Goal: Task Accomplishment & Management: Manage account settings

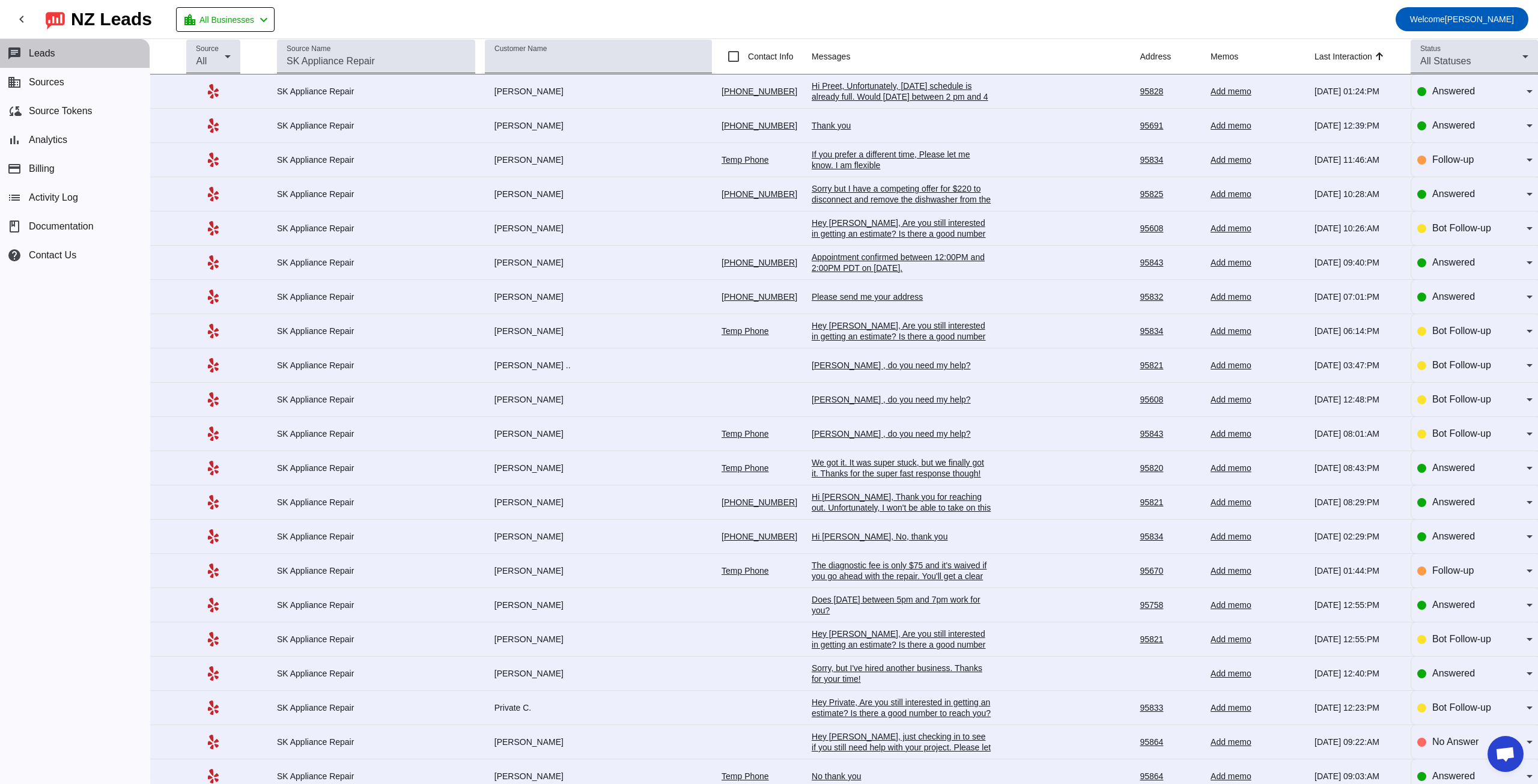
click at [69, 56] on button "chat Leads" at bounding box center [75, 54] width 149 height 29
click at [68, 83] on button "business Sources" at bounding box center [75, 83] width 149 height 29
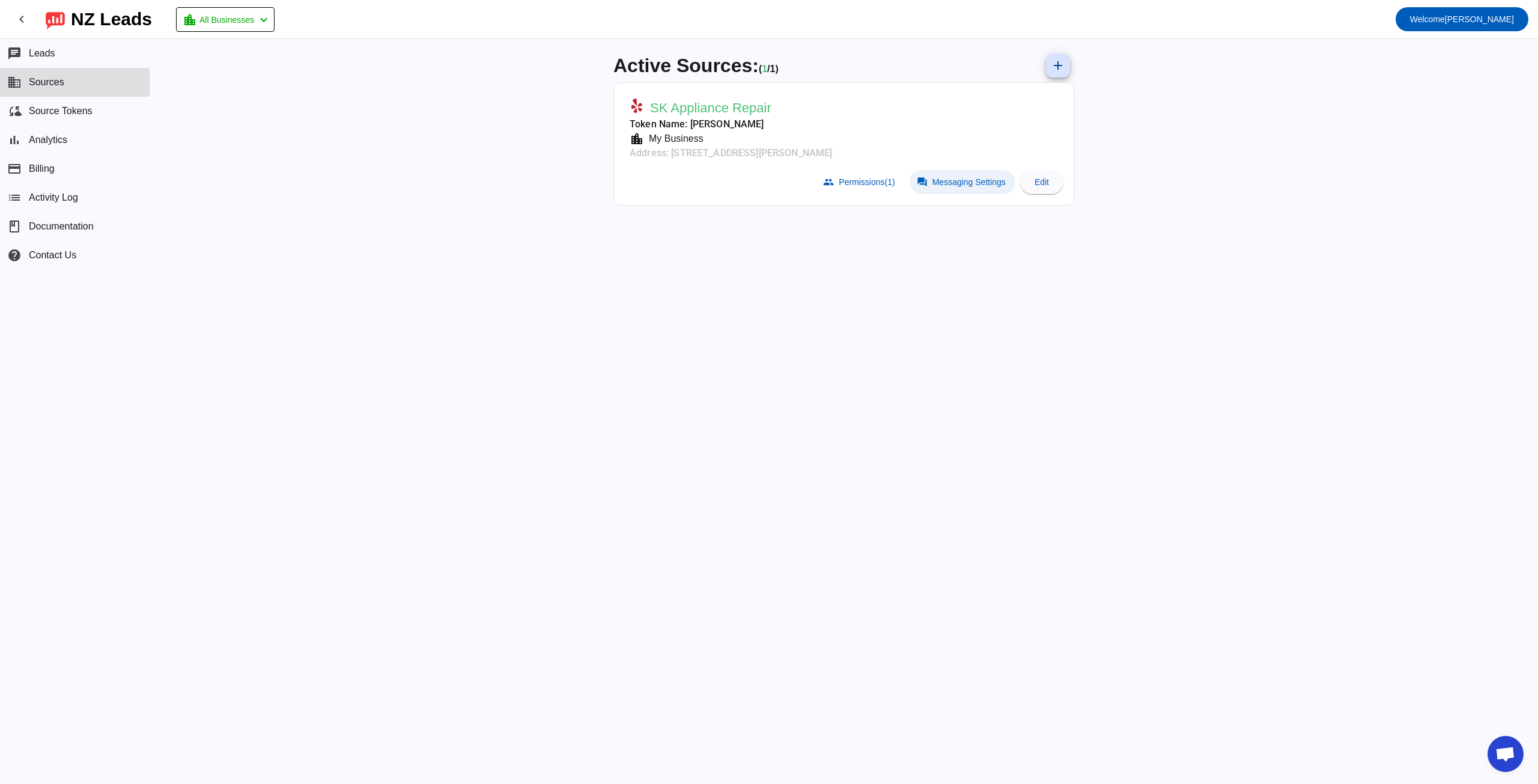
click at [983, 181] on span "Messaging Settings" at bounding box center [968, 182] width 73 height 10
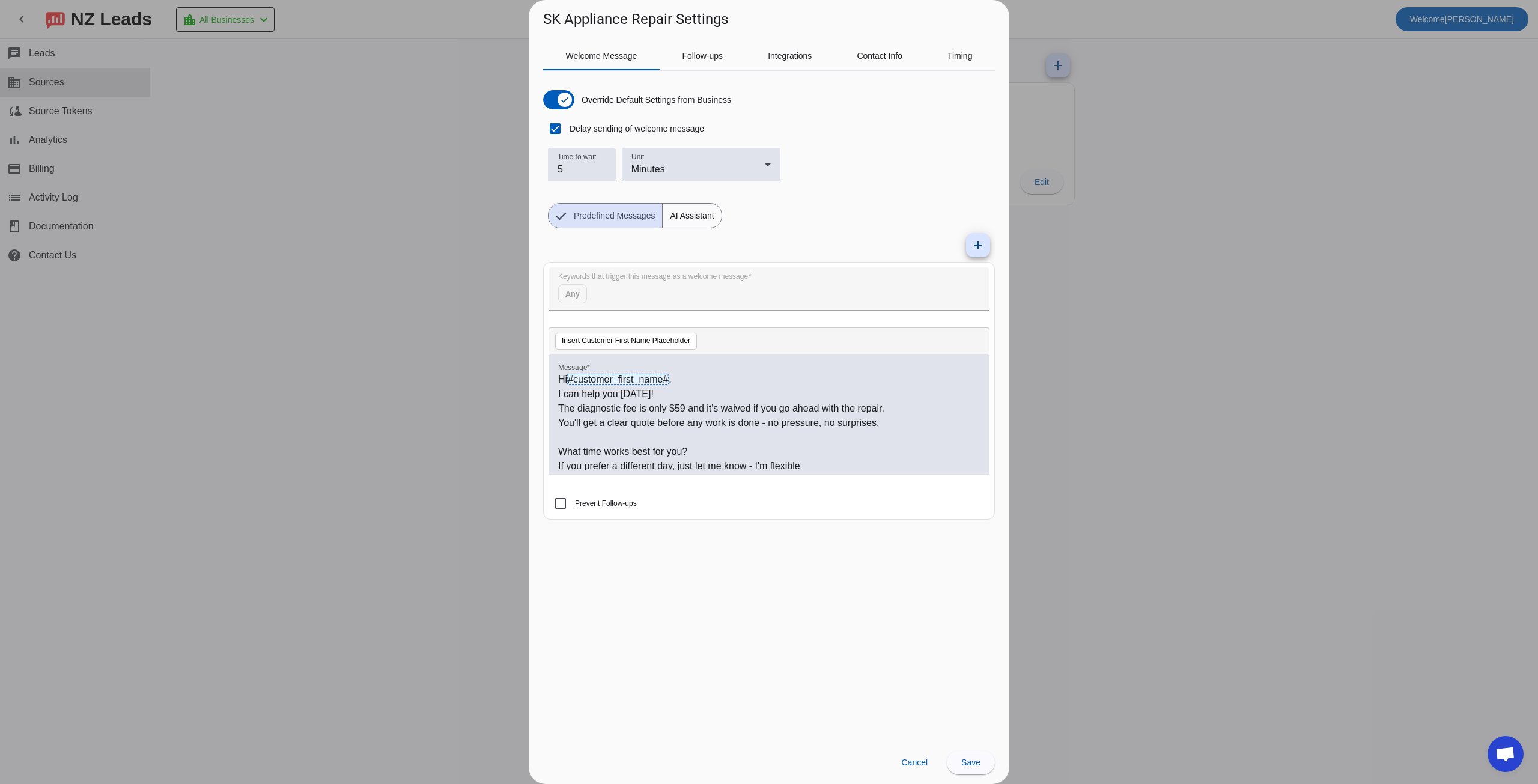
click at [649, 392] on p "I can help you [DATE]!" at bounding box center [768, 394] width 421 height 14
drag, startPoint x: 651, startPoint y: 390, endPoint x: 620, endPoint y: 393, distance: 31.1
click at [620, 393] on p "I can help you [DATE]!" at bounding box center [768, 394] width 421 height 14
click at [978, 765] on span "Save" at bounding box center [970, 762] width 19 height 10
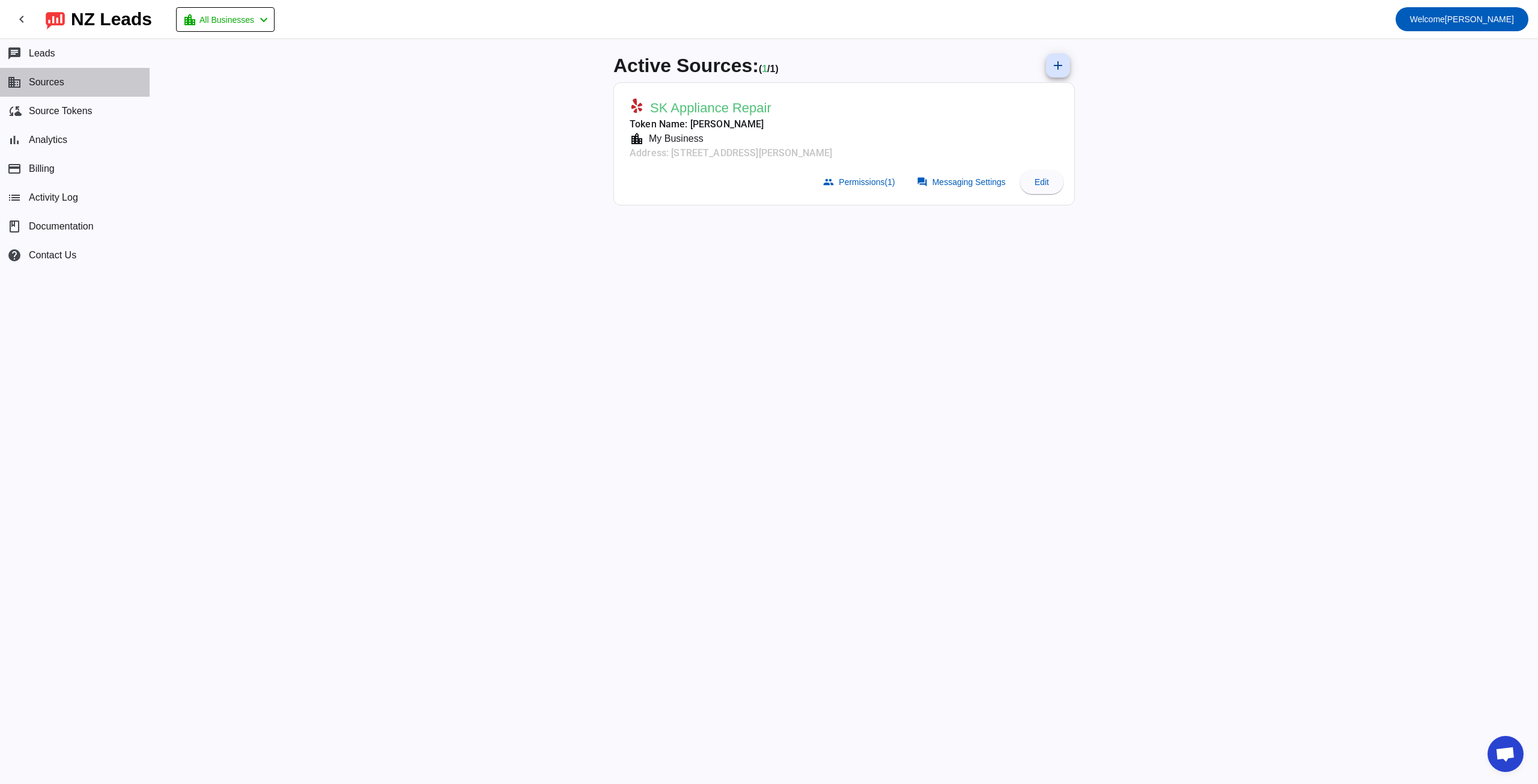
click at [81, 76] on button "business Sources" at bounding box center [75, 83] width 149 height 29
click at [964, 181] on span "Messaging Settings" at bounding box center [968, 182] width 73 height 10
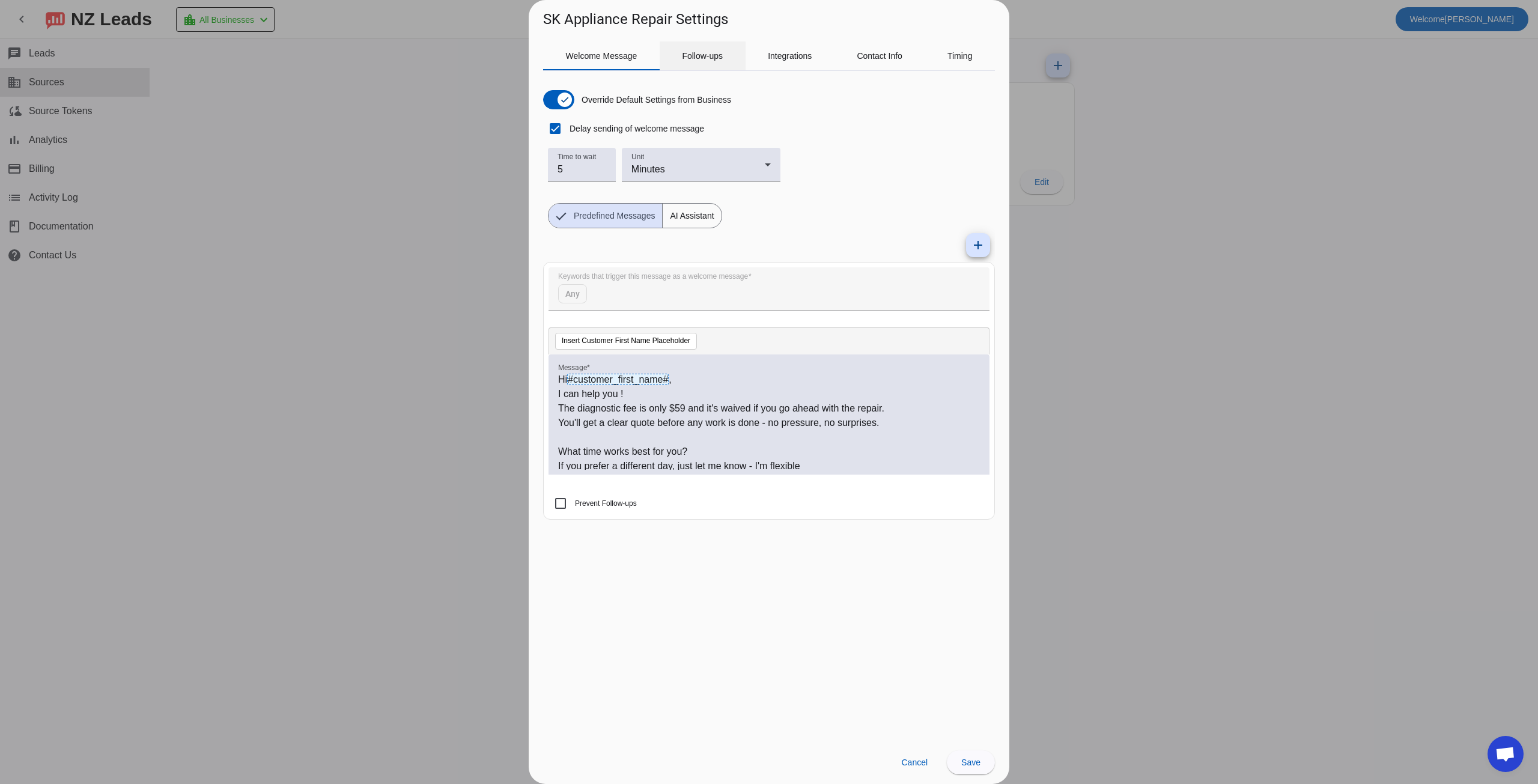
click at [714, 58] on span "Follow-ups" at bounding box center [702, 55] width 41 height 8
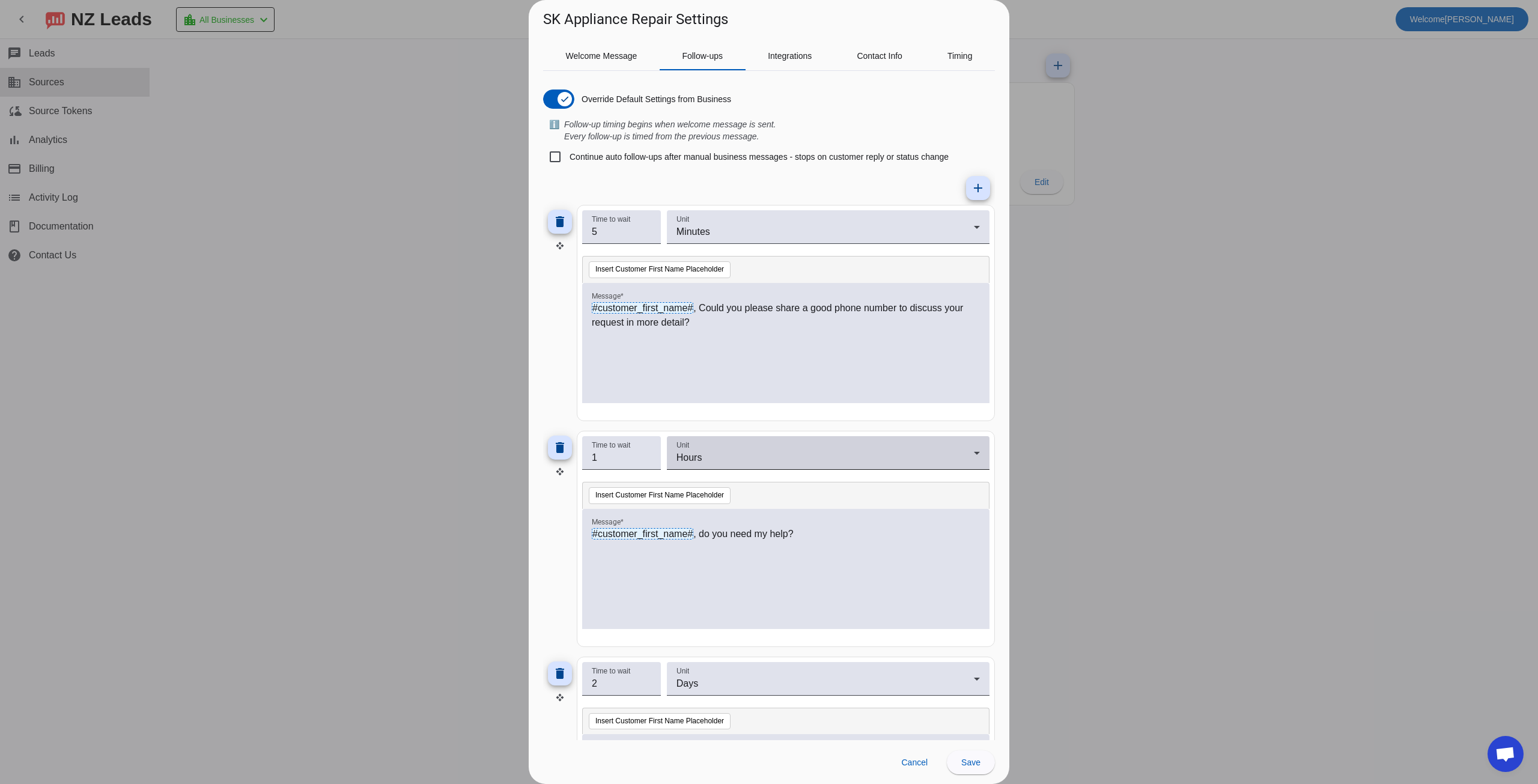
scroll to position [0, 0]
click at [783, 60] on span "Integrations" at bounding box center [789, 55] width 44 height 8
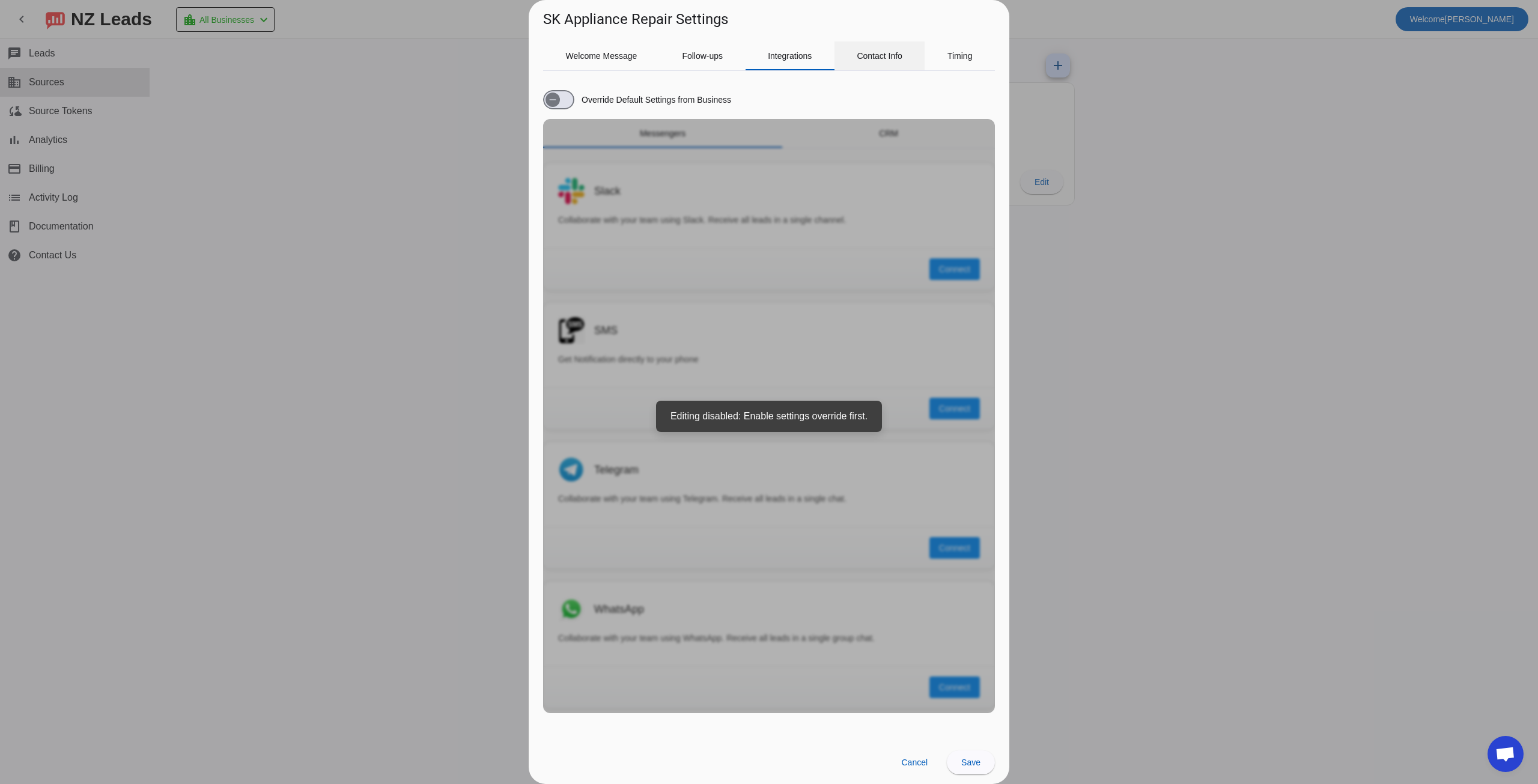
click at [848, 55] on div "Contact Info" at bounding box center [879, 56] width 91 height 29
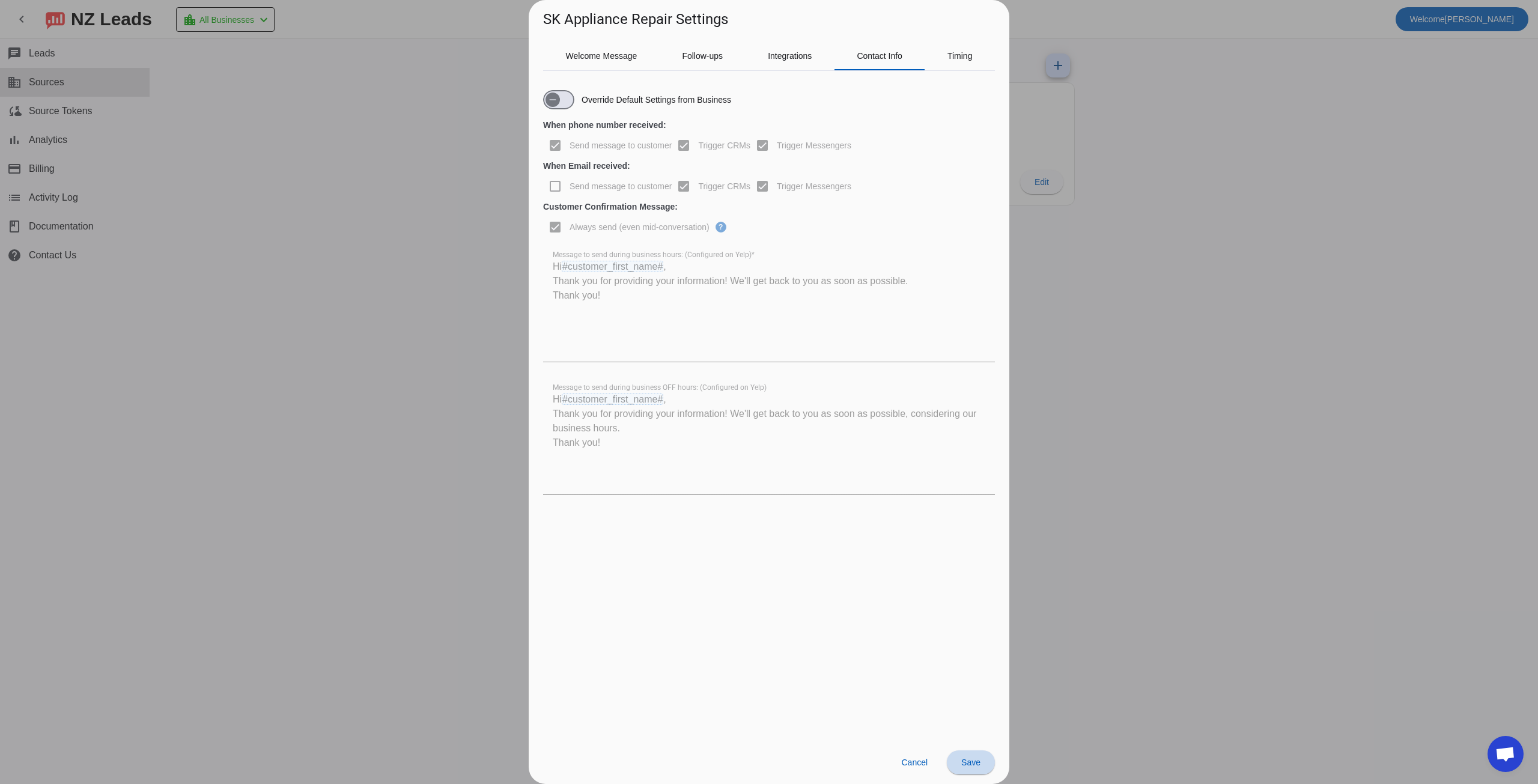
click at [968, 765] on span "Save" at bounding box center [970, 762] width 19 height 10
